Goal: Check status: Check status

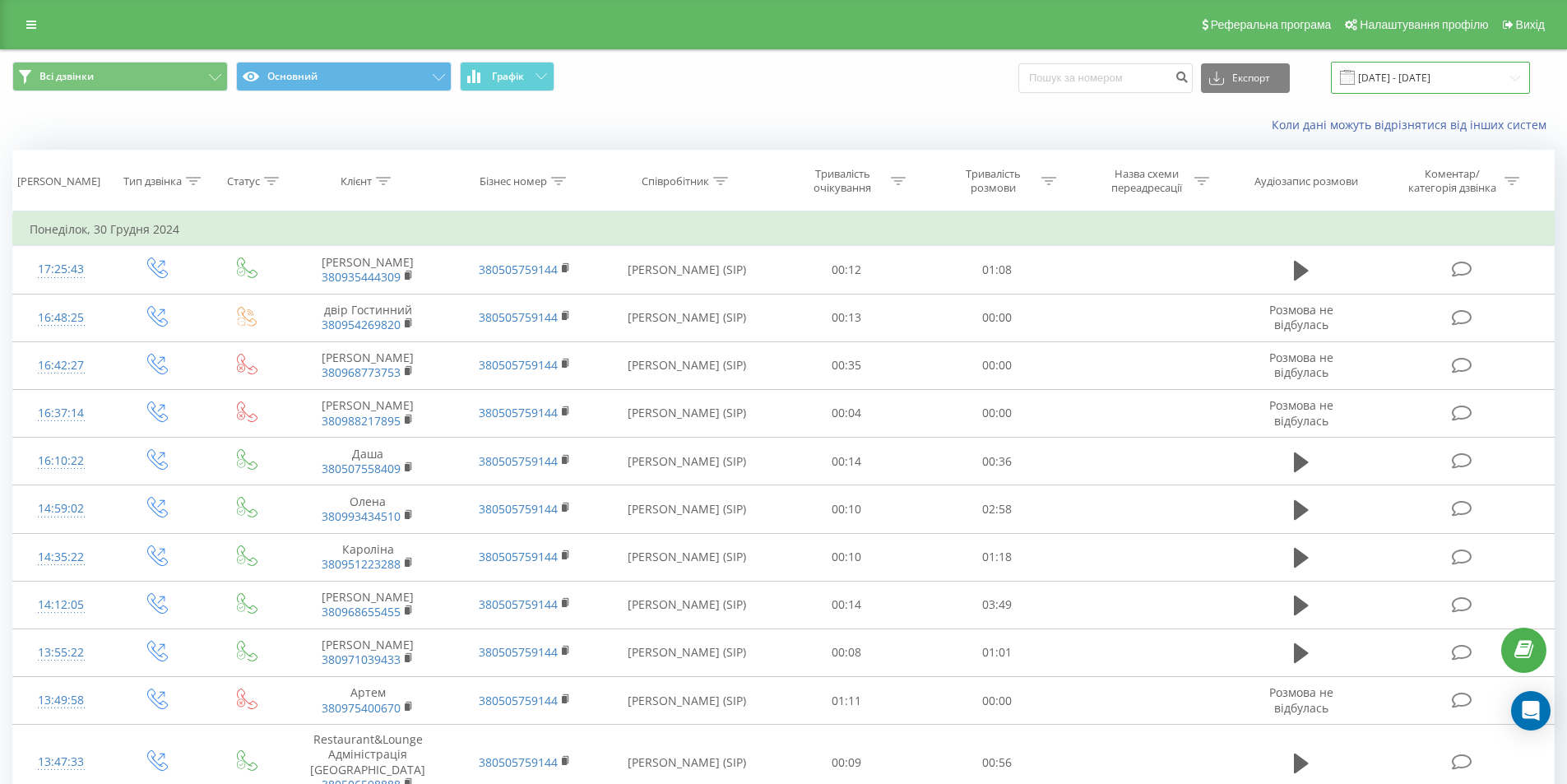
click at [1391, 81] on input "[DATE] - [DATE]" at bounding box center [1431, 77] width 199 height 32
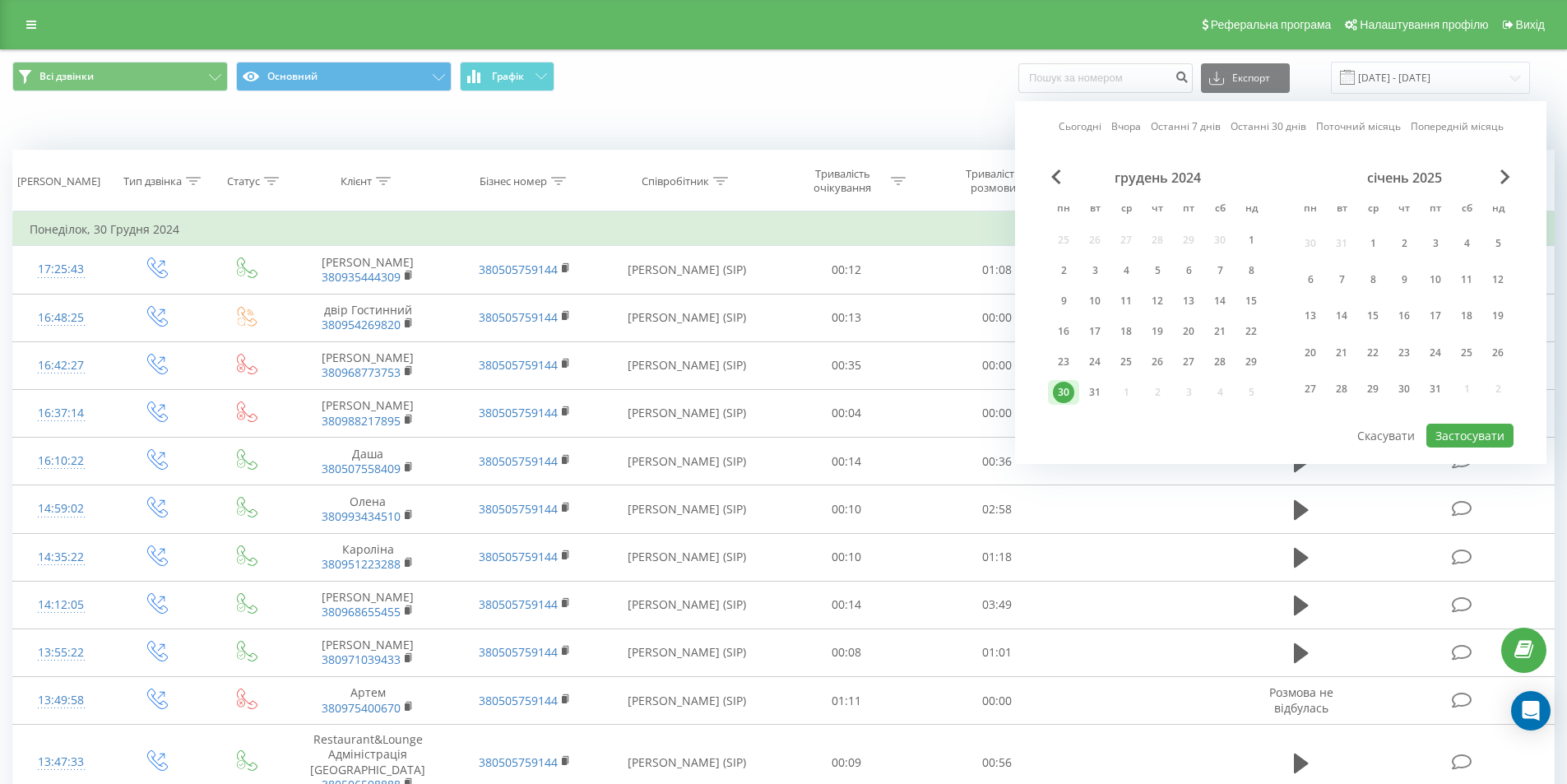
click at [1085, 124] on link "Сьогодні" at bounding box center [1080, 126] width 43 height 15
click at [1463, 436] on button "Застосувати" at bounding box center [1470, 435] width 87 height 24
type input "[DATE] - [DATE]"
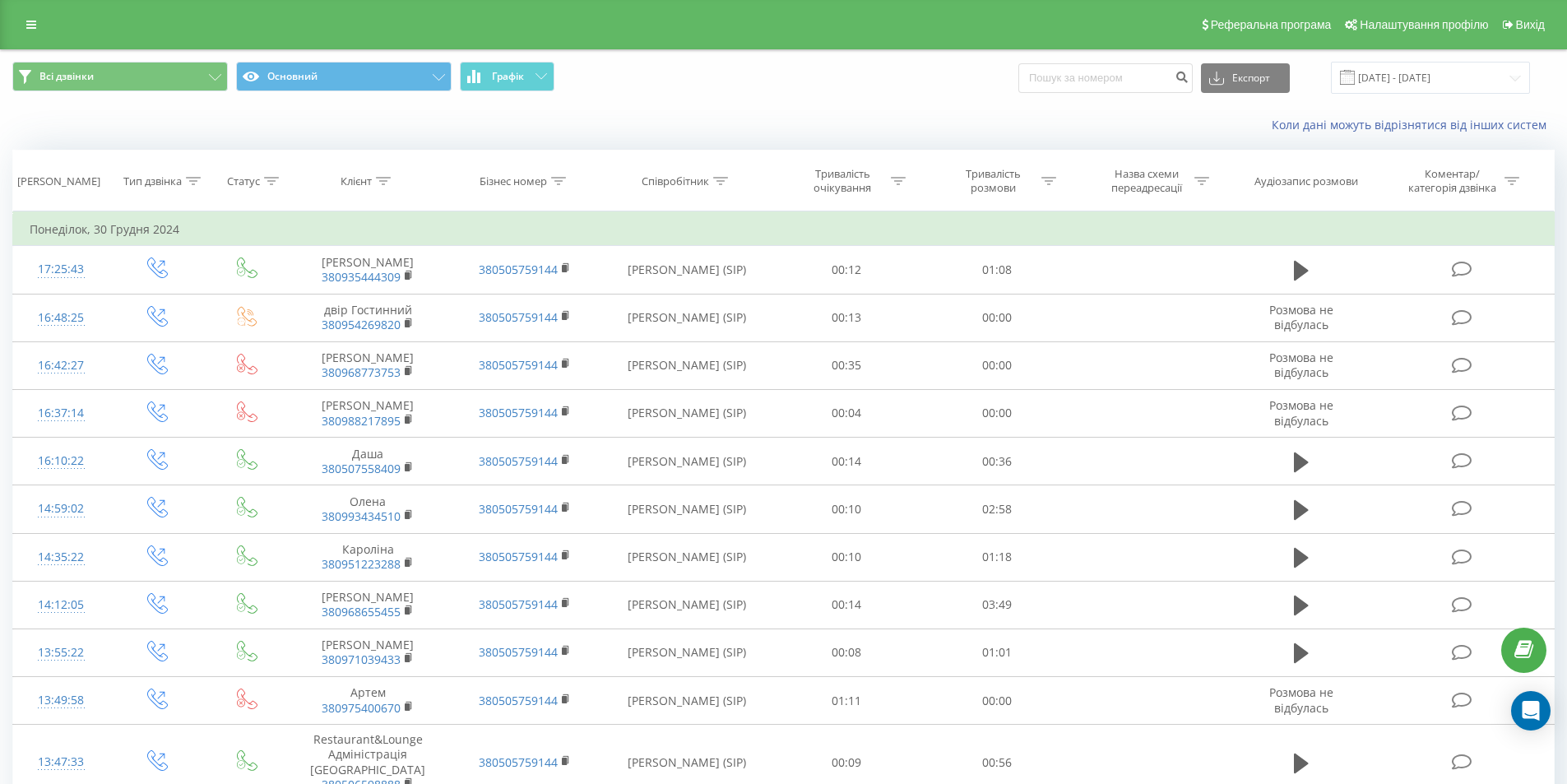
click at [1390, 60] on div "Всі дзвінки Основний Графік Експорт .csv .xls .xlsx [DATE] - [DATE]" at bounding box center [784, 78] width 1566 height 55
click at [1443, 77] on input "[DATE] - [DATE]" at bounding box center [1431, 77] width 199 height 32
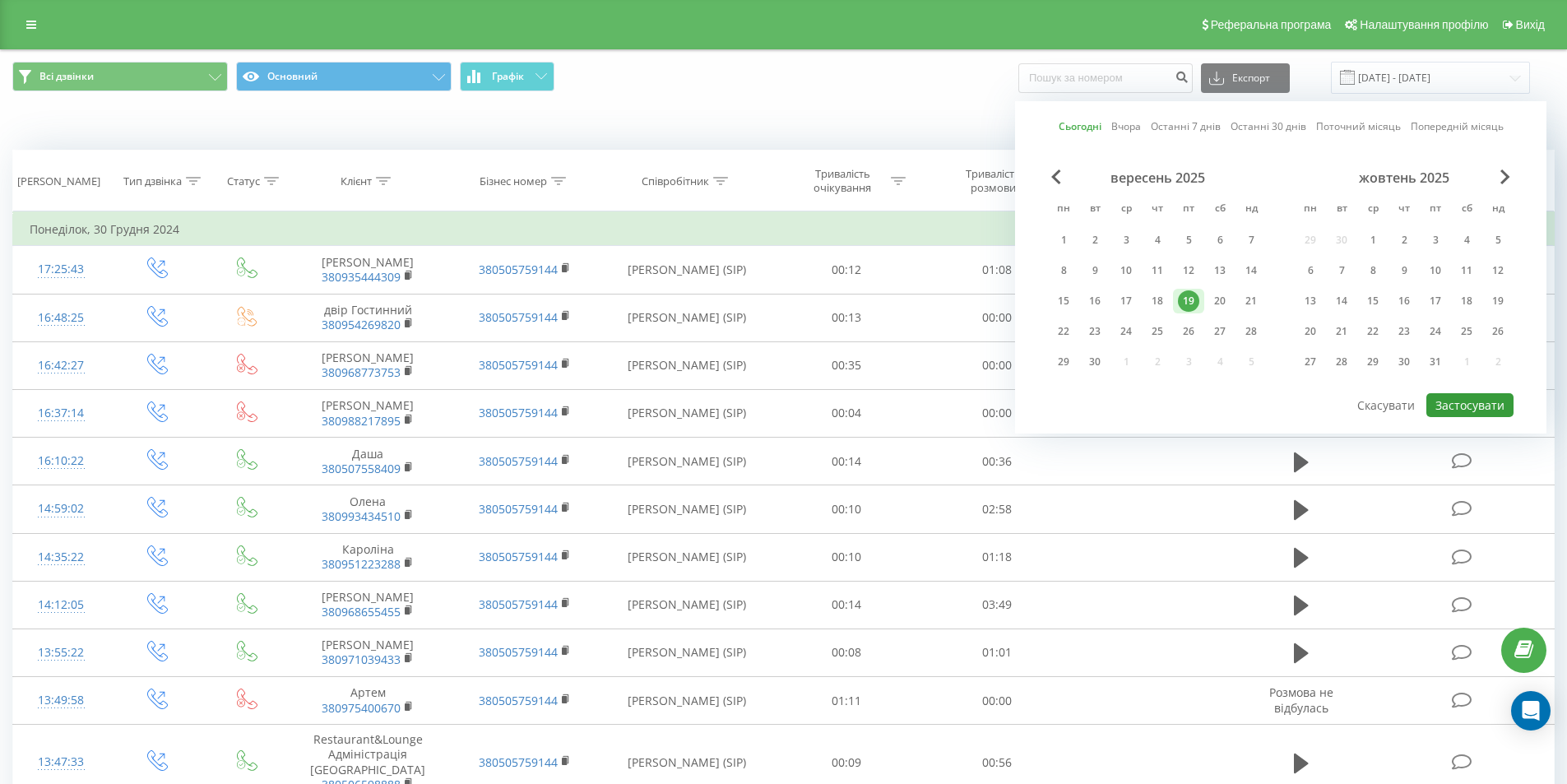
drag, startPoint x: 1462, startPoint y: 409, endPoint x: 1360, endPoint y: 384, distance: 105.0
click at [1462, 408] on button "Застосувати" at bounding box center [1470, 405] width 87 height 24
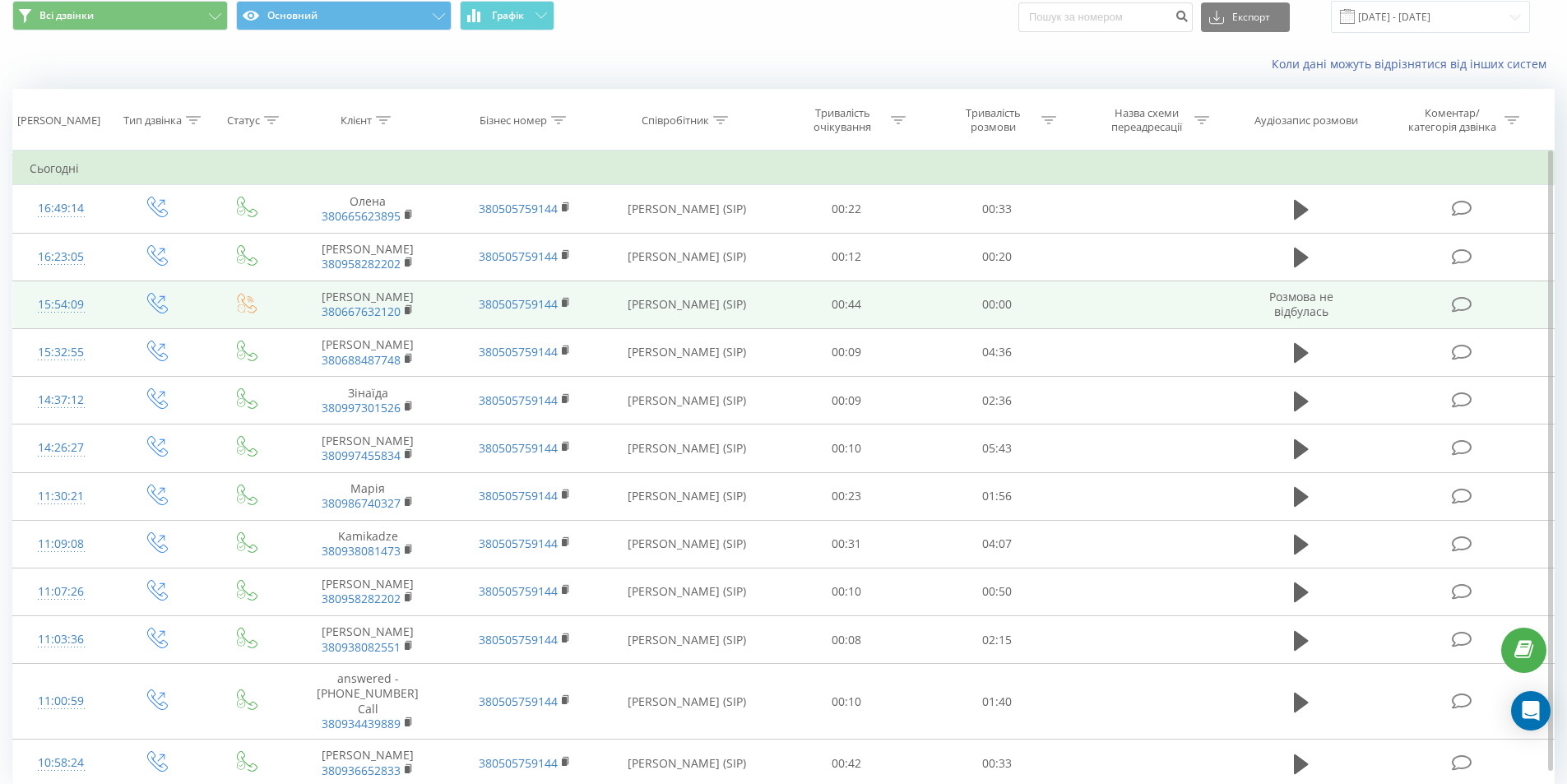
scroll to position [111, 0]
